Goal: Obtain resource: Obtain resource

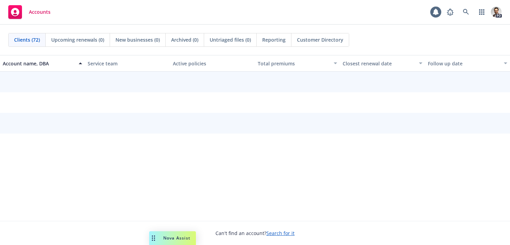
click at [317, 43] on div "Customer Directory" at bounding box center [320, 39] width 57 height 13
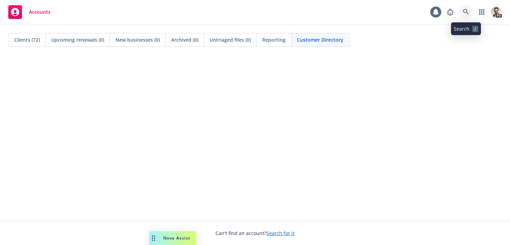
click at [466, 14] on icon at bounding box center [466, 12] width 6 height 6
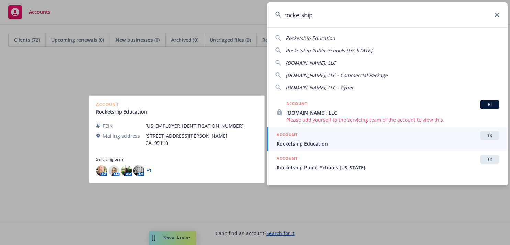
type input "rocketship"
click at [325, 144] on span "Rocketship Education" at bounding box center [388, 143] width 223 height 7
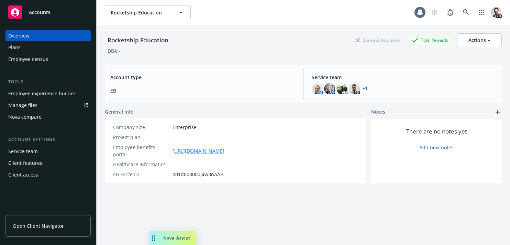
click at [223, 149] on link "https://app.strivebenefits.com/rocketship" at bounding box center [199, 150] width 52 height 7
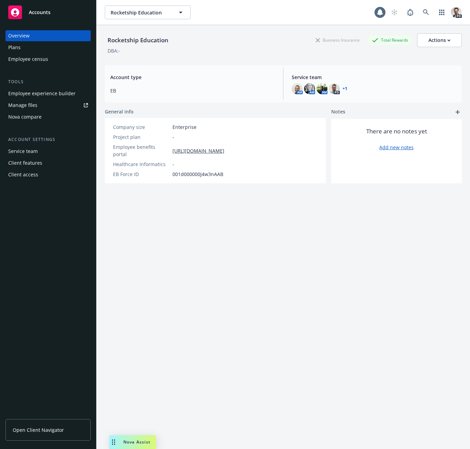
click at [53, 95] on div "Employee experience builder" at bounding box center [41, 93] width 67 height 11
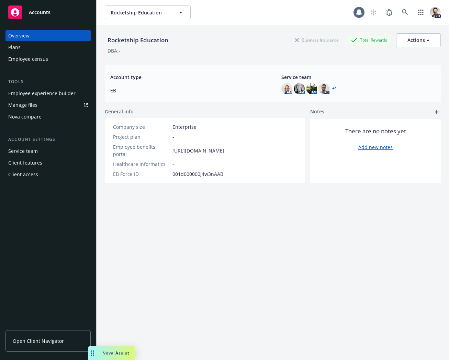
click at [35, 103] on div "Manage files" at bounding box center [22, 105] width 29 height 11
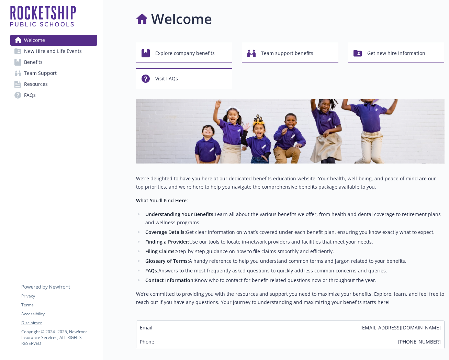
click at [50, 158] on div "Welcome New Hire and Life Events Benefits Team Support Resources FAQs Privacy T…" at bounding box center [54, 199] width 98 height 398
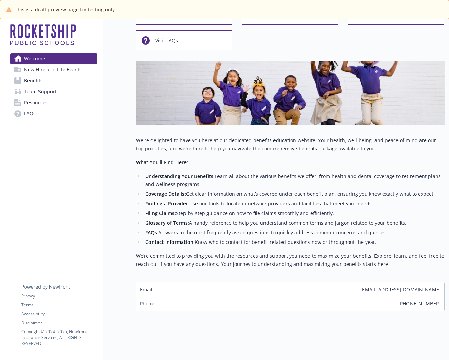
scroll to position [57, 0]
click at [70, 71] on span "New Hire and Life Events" at bounding box center [53, 69] width 58 height 11
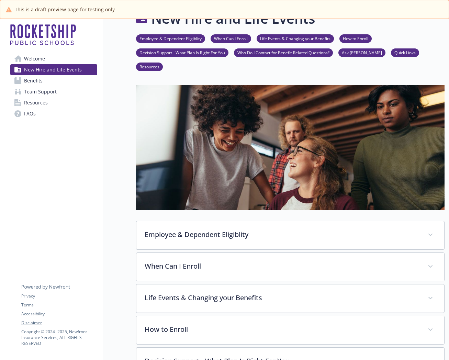
scroll to position [57, 0]
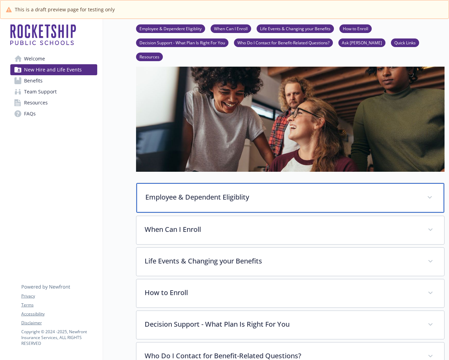
click at [216, 192] on p "Employee & Dependent Eligiblity" at bounding box center [282, 197] width 274 height 10
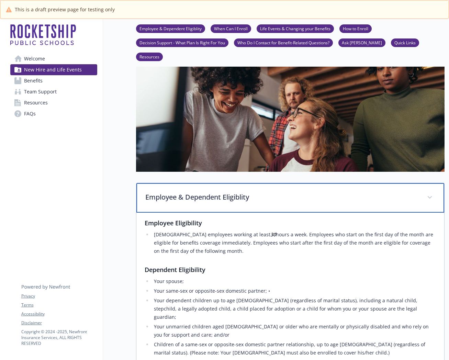
click at [216, 189] on div "Employee & Dependent Eligiblity" at bounding box center [290, 198] width 308 height 30
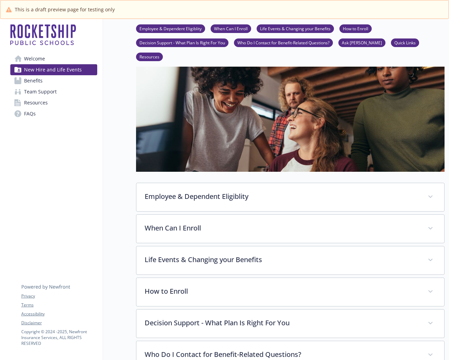
click at [67, 83] on link "Benefits" at bounding box center [53, 80] width 87 height 11
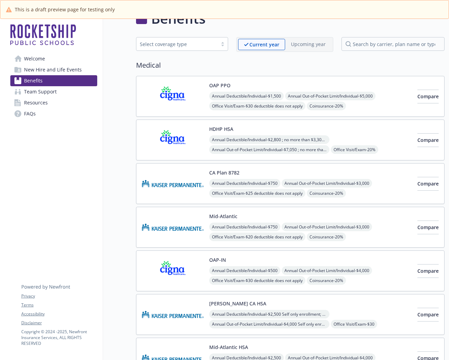
scroll to position [57, 0]
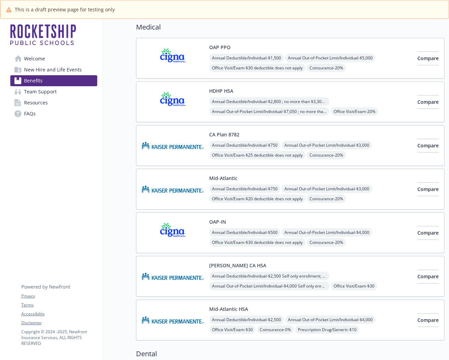
drag, startPoint x: 64, startPoint y: 72, endPoint x: 66, endPoint y: 77, distance: 5.9
click at [64, 72] on span "New Hire and Life Events" at bounding box center [53, 69] width 58 height 11
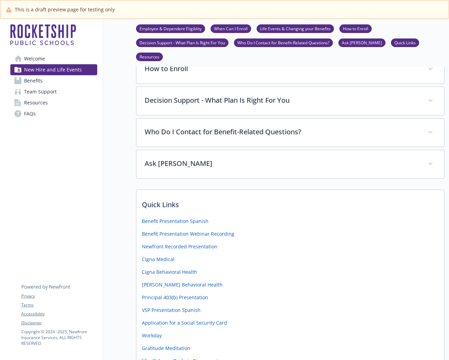
scroll to position [280, 0]
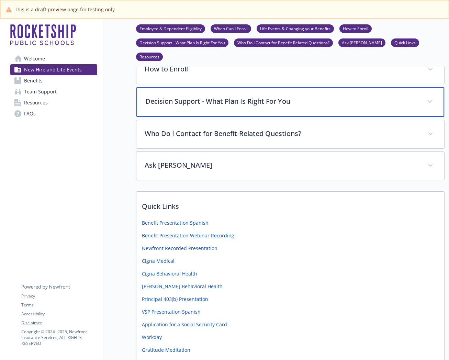
click at [215, 96] on p "Decision Support - What Plan Is Right For You" at bounding box center [282, 101] width 274 height 10
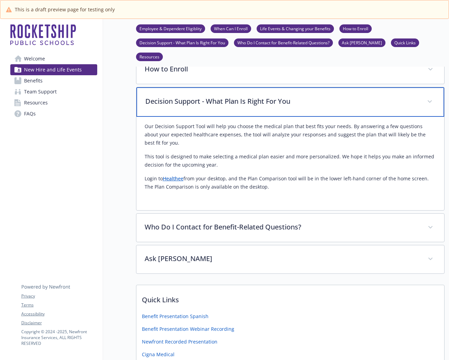
scroll to position [0, 0]
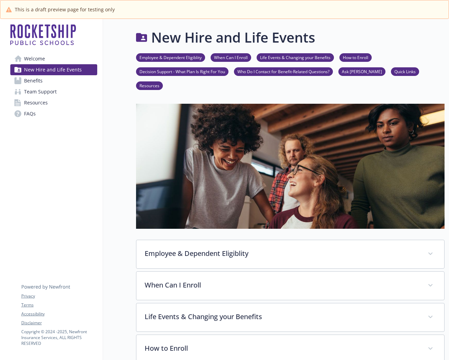
drag, startPoint x: 45, startPoint y: 61, endPoint x: 41, endPoint y: 61, distance: 3.8
click at [45, 61] on link "Welcome" at bounding box center [53, 58] width 87 height 11
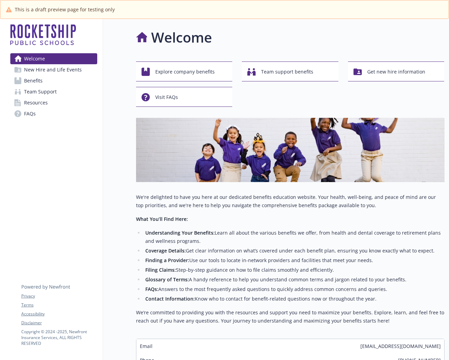
click at [39, 61] on span "Welcome" at bounding box center [34, 58] width 21 height 11
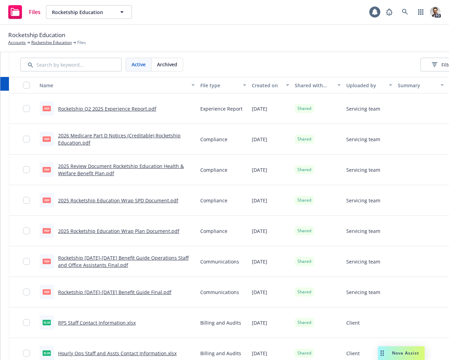
scroll to position [0, 180]
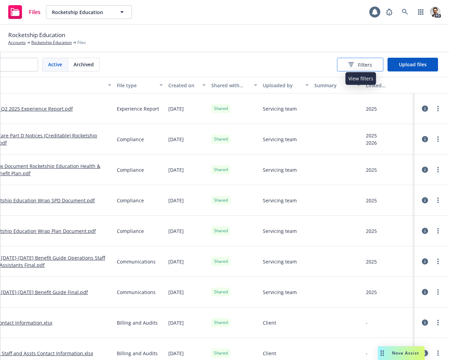
click at [366, 66] on span "Filters" at bounding box center [365, 64] width 14 height 7
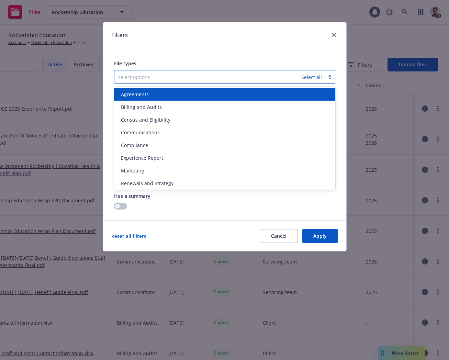
click at [176, 76] on div at bounding box center [208, 77] width 180 height 8
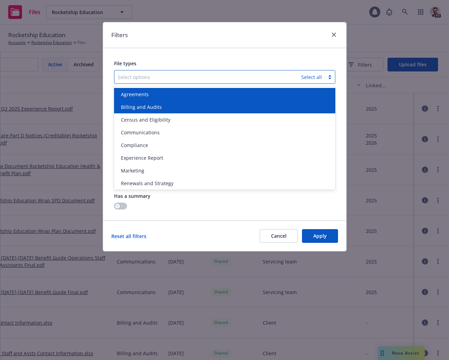
click at [178, 98] on div "Agreements" at bounding box center [224, 94] width 213 height 7
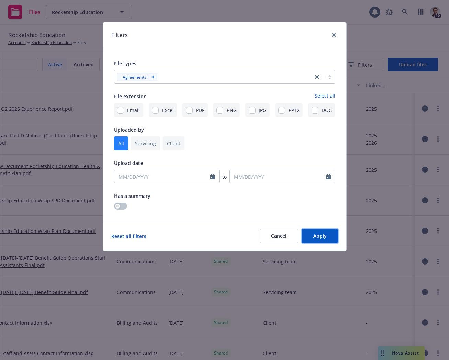
click at [328, 234] on button "Apply" at bounding box center [320, 236] width 36 height 14
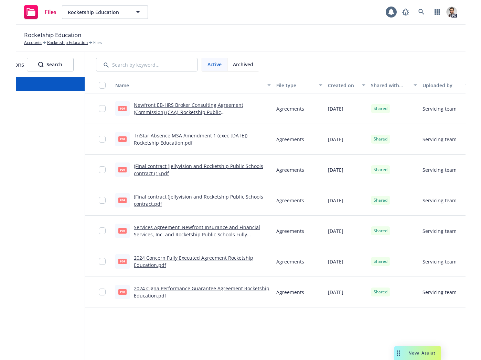
scroll to position [0, 0]
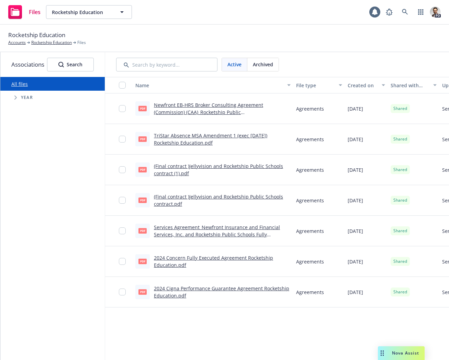
click at [206, 111] on link "Newfront EB-HRS Broker Consulting Agreement (Commission) (CAA)_Rocketship Publi…" at bounding box center [208, 112] width 109 height 21
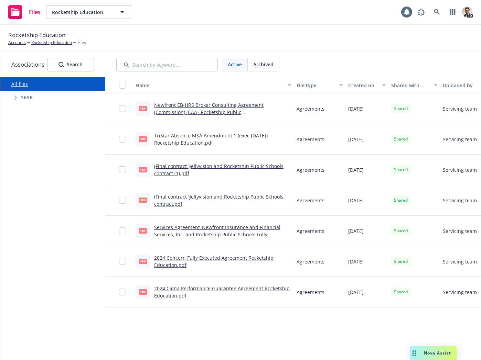
click at [221, 203] on div "(Final contract )Jellyvision and Rocketship Public Schools contract.pdf" at bounding box center [222, 200] width 137 height 14
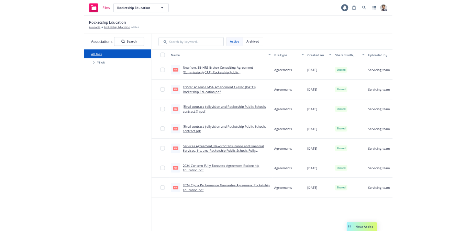
scroll to position [0, 7]
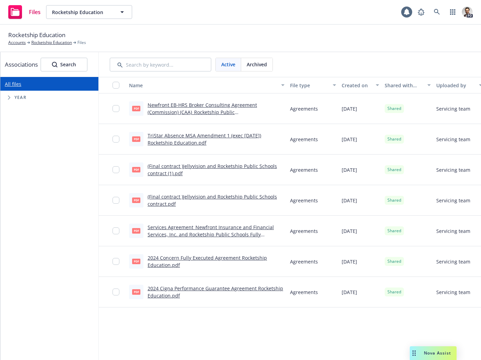
click at [219, 196] on link "(Final contract )Jellyvision and Rocketship Public Schools contract.pdf" at bounding box center [212, 201] width 129 height 14
